Goal: Task Accomplishment & Management: Manage account settings

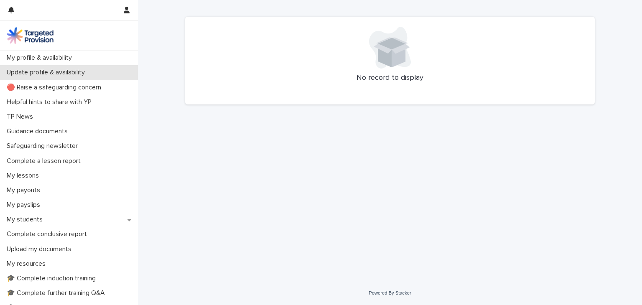
click at [61, 71] on p "Update profile & availability" at bounding box center [47, 73] width 88 height 8
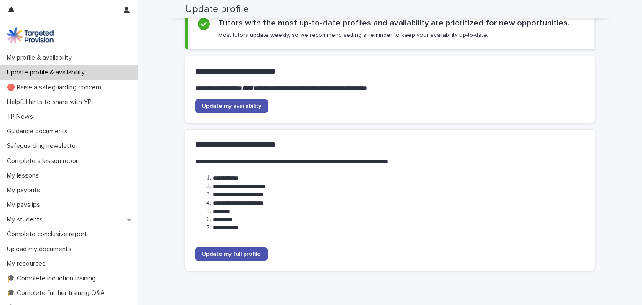
scroll to position [91, 0]
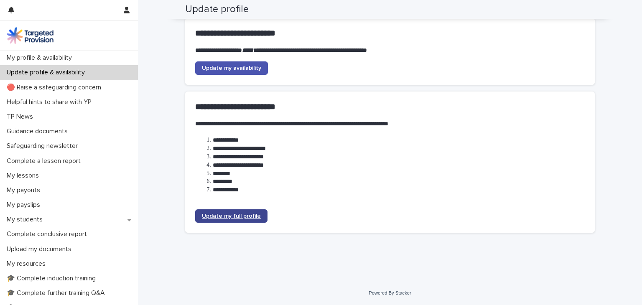
click at [219, 212] on link "Update my full profile" at bounding box center [231, 215] width 72 height 13
click at [239, 214] on span "Update my full profile" at bounding box center [231, 216] width 59 height 6
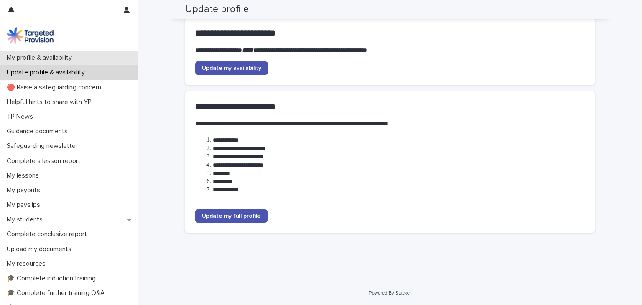
click at [71, 51] on div "My profile & availability" at bounding box center [69, 58] width 138 height 15
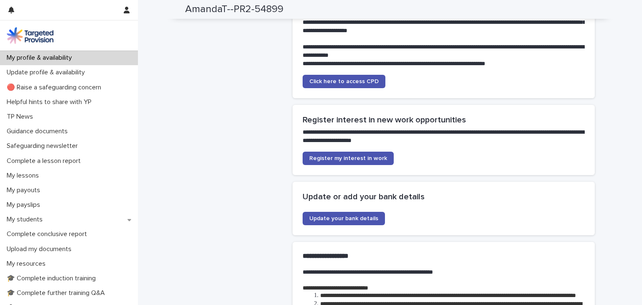
scroll to position [1678, 0]
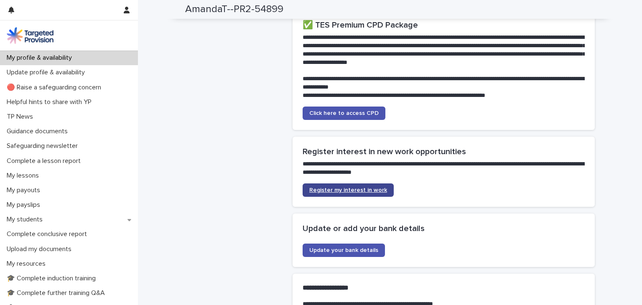
click at [340, 193] on span "Register my interest in work" at bounding box center [348, 190] width 78 height 6
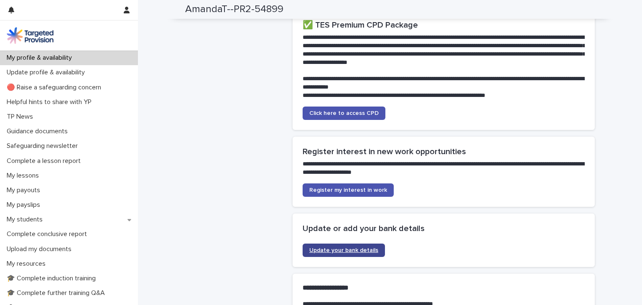
click at [340, 253] on span "Update your bank details" at bounding box center [343, 250] width 69 height 6
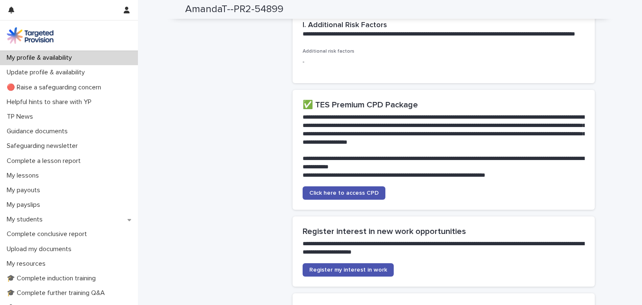
scroll to position [1601, 0]
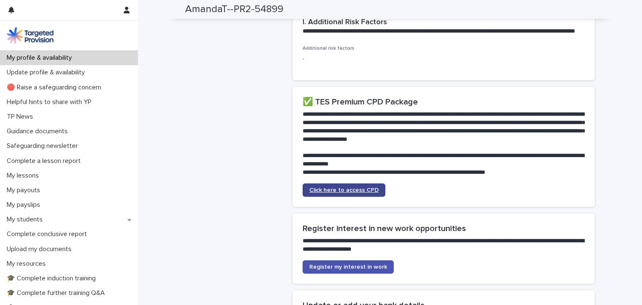
click at [351, 193] on span "Click here to access CPD" at bounding box center [343, 190] width 69 height 6
